Goal: Task Accomplishment & Management: Manage account settings

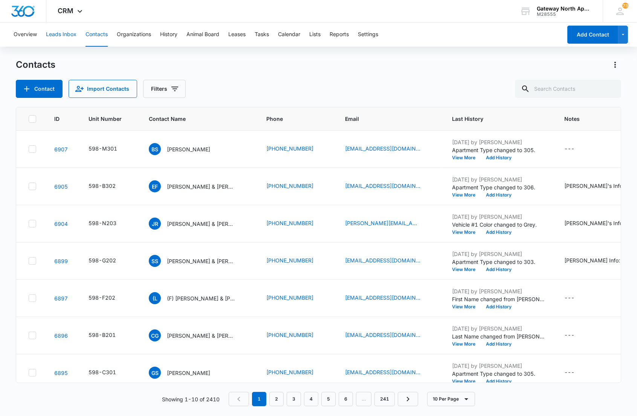
click at [50, 34] on button "Leads Inbox" at bounding box center [61, 35] width 30 height 24
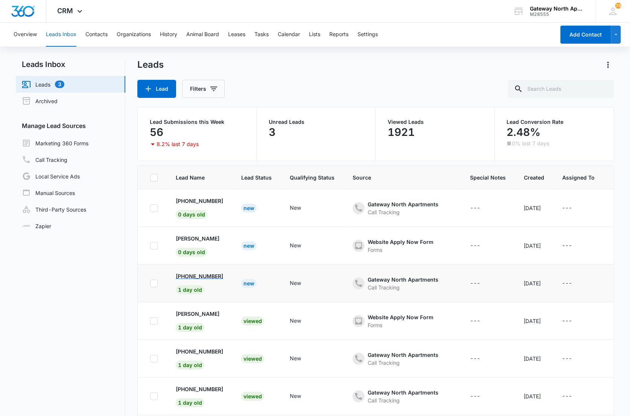
click at [212, 274] on p "[PHONE_NUMBER]" at bounding box center [199, 276] width 47 height 8
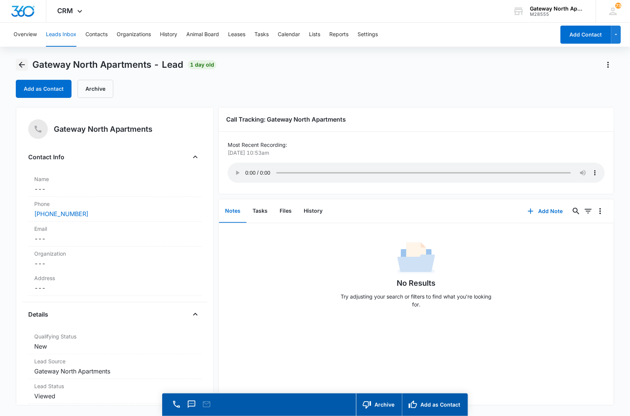
click at [21, 68] on icon "Back" at bounding box center [21, 64] width 9 height 9
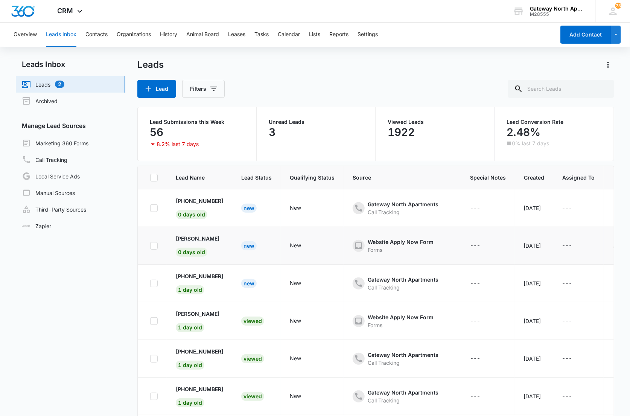
click at [198, 236] on p "[PERSON_NAME]" at bounding box center [198, 239] width 44 height 8
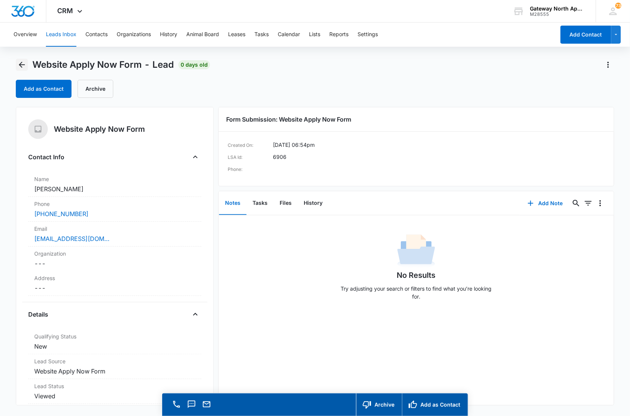
click at [23, 66] on button "Back" at bounding box center [22, 65] width 12 height 12
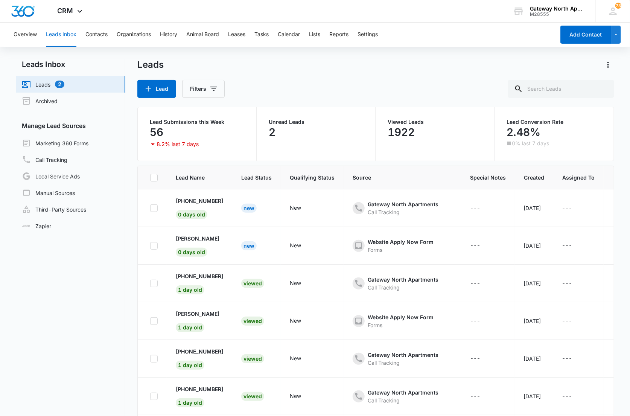
click at [21, 65] on h2 "Leads Inbox" at bounding box center [71, 64] width 110 height 11
click at [206, 204] on p "[PHONE_NUMBER]" at bounding box center [199, 201] width 47 height 8
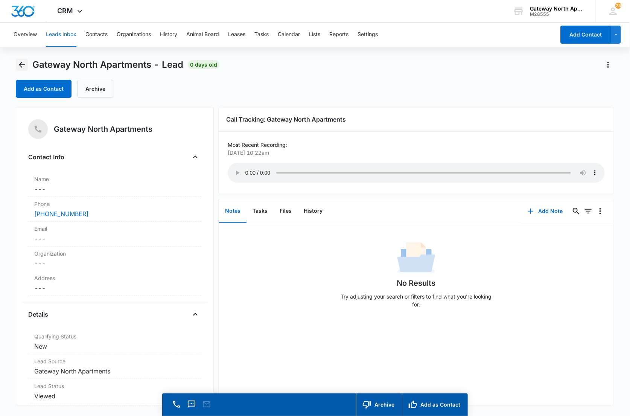
click at [26, 68] on button "Back" at bounding box center [22, 65] width 12 height 12
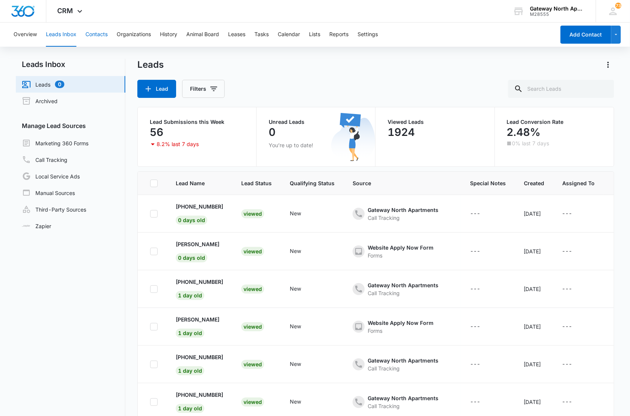
click at [100, 34] on button "Contacts" at bounding box center [96, 35] width 22 height 24
